Goal: Information Seeking & Learning: Learn about a topic

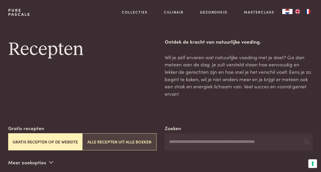
click at [123, 136] on button "Alle recepten uit alle boeken" at bounding box center [119, 141] width 74 height 17
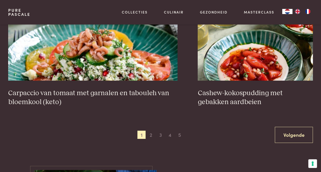
scroll to position [923, 0]
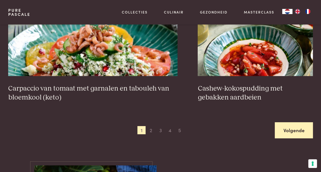
click at [295, 127] on link "Volgende" at bounding box center [294, 130] width 38 height 16
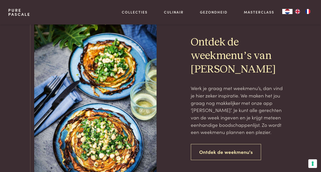
scroll to position [1093, 0]
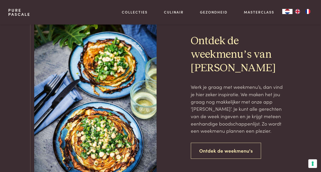
scroll to position [182, 0]
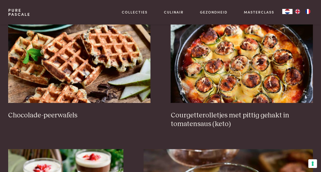
scroll to position [1093, 0]
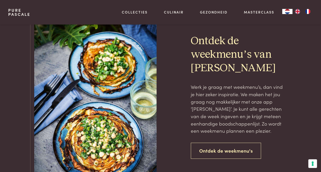
scroll to position [182, 0]
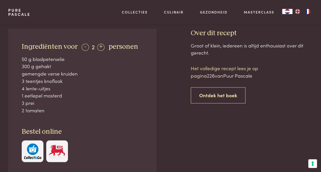
scroll to position [184, 0]
